Goal: Task Accomplishment & Management: Use online tool/utility

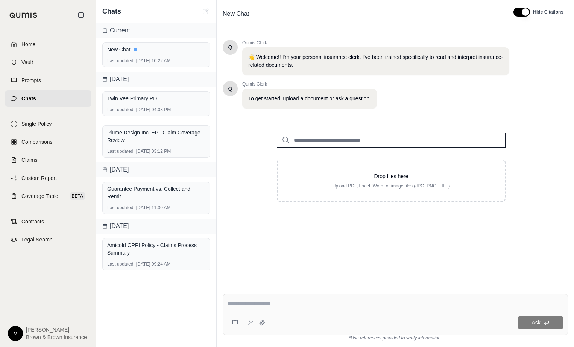
click at [306, 282] on div "Q Qumis Clerk 👋 Welcome!! I'm your personal insurance clerk. I've been trained …" at bounding box center [395, 158] width 345 height 248
click at [40, 157] on link "Claims" at bounding box center [48, 160] width 86 height 17
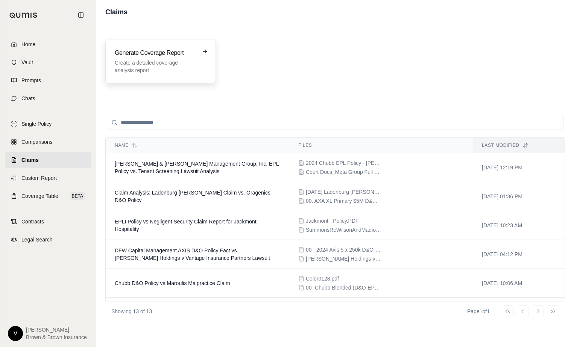
click at [143, 73] on p "Create a detailed coverage analysis report" at bounding box center [155, 66] width 81 height 15
click at [169, 80] on div "Generate Coverage Report Create a detailed coverage analysis report" at bounding box center [160, 61] width 111 height 44
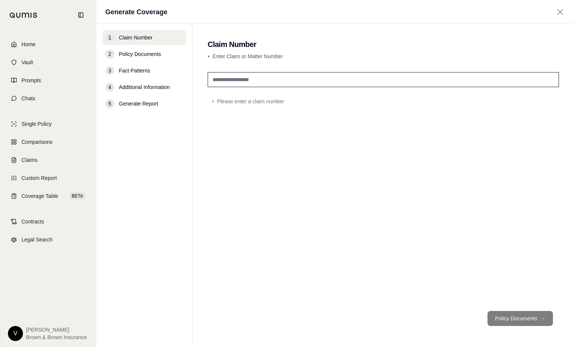
click at [324, 77] on input "text" at bounding box center [383, 79] width 351 height 15
type input "**********"
click at [508, 319] on button "Policy Documents →" at bounding box center [519, 318] width 65 height 15
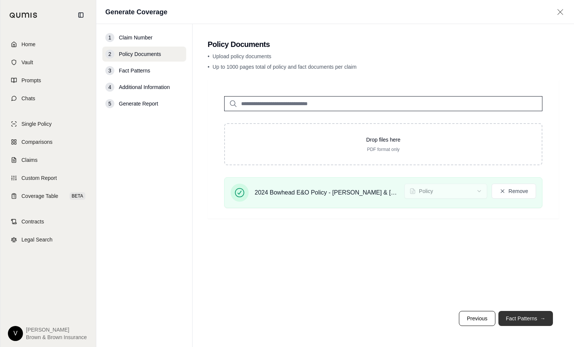
click at [521, 320] on button "Fact Patterns →" at bounding box center [525, 318] width 55 height 15
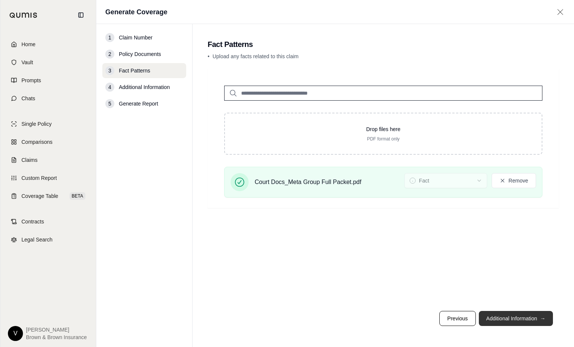
click at [508, 314] on button "Additional Information →" at bounding box center [516, 318] width 74 height 15
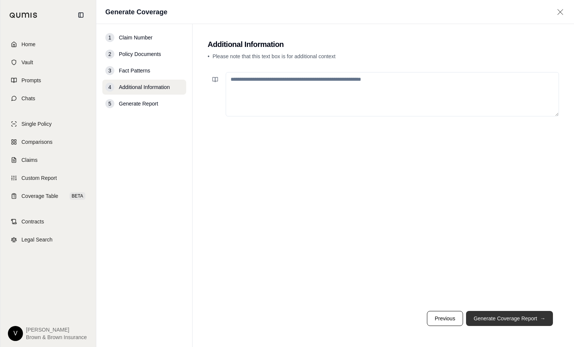
click at [508, 314] on button "Generate Coverage Report →" at bounding box center [509, 318] width 87 height 15
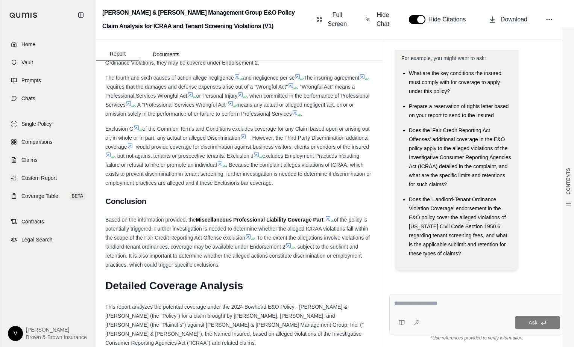
scroll to position [1165, 0]
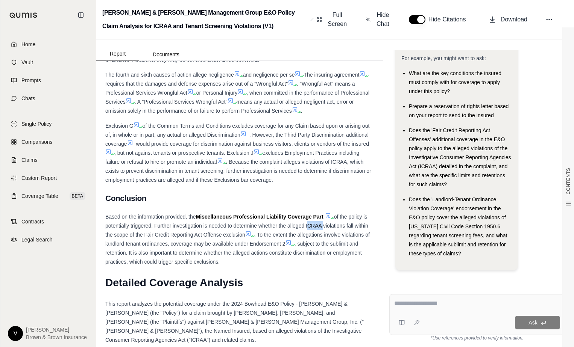
drag, startPoint x: 311, startPoint y: 235, endPoint x: 326, endPoint y: 234, distance: 15.9
click at [326, 234] on span "of the policy is potentially triggered. Further investigation is needed to dete…" at bounding box center [236, 226] width 263 height 24
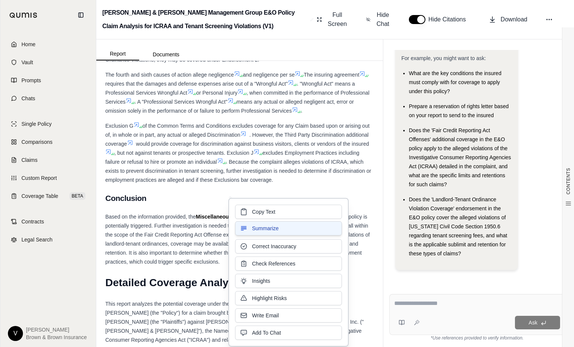
copy span "ICRAA"
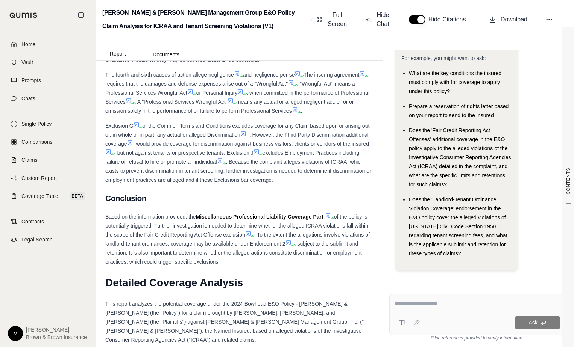
click at [447, 296] on div "Ask" at bounding box center [477, 314] width 176 height 41
type textarea "**********"
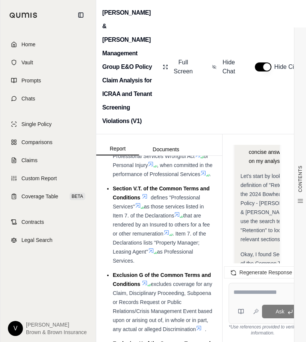
scroll to position [2339, 0]
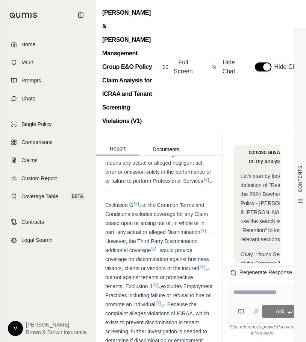
click at [58, 285] on div "Home Vault Prompts Chats Single Policy Comparisons Claims Custom Report Coverag…" at bounding box center [47, 186] width 95 height 312
